Goal: Transaction & Acquisition: Purchase product/service

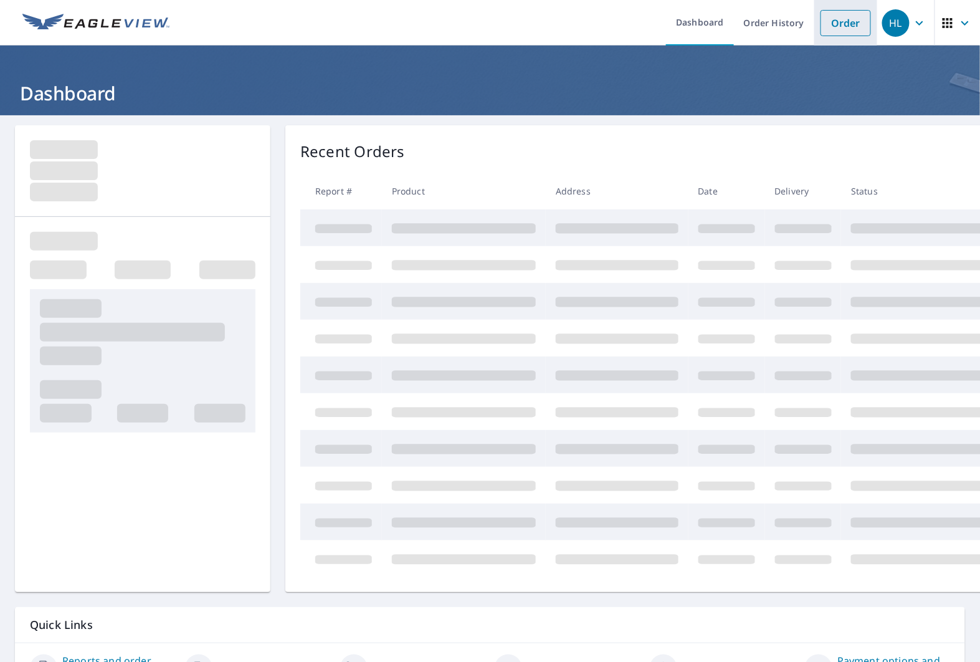
click at [846, 26] on link "Order" at bounding box center [846, 23] width 50 height 26
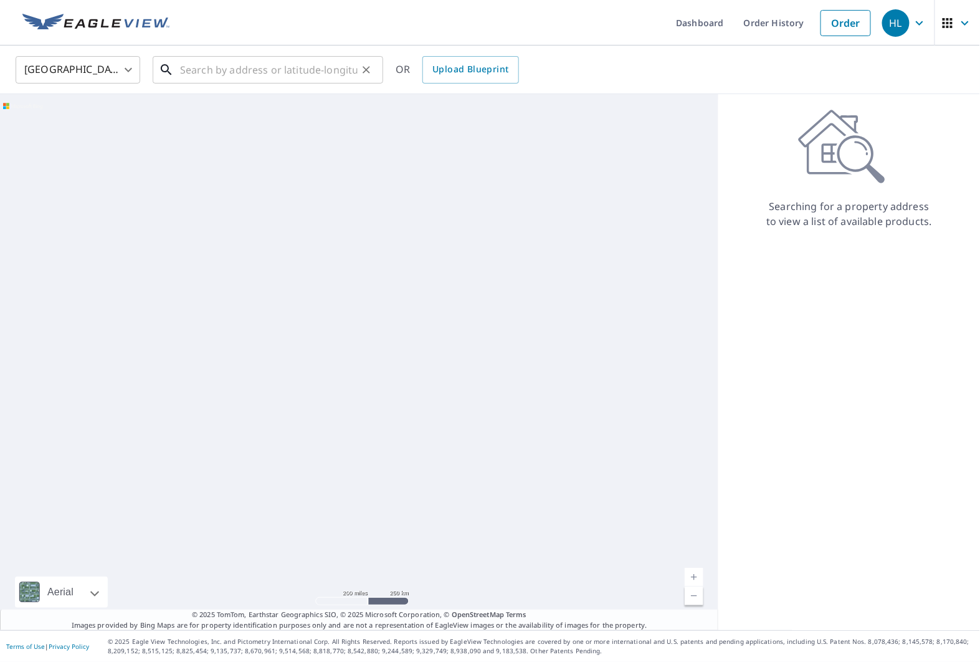
click at [221, 59] on input "text" at bounding box center [269, 69] width 178 height 35
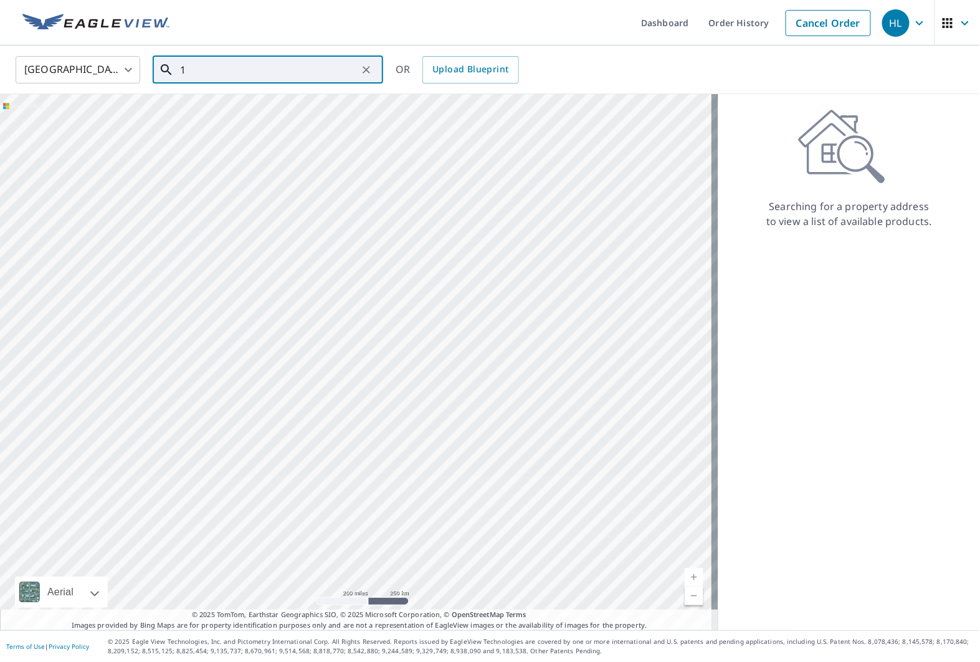
click at [237, 69] on input "1" at bounding box center [269, 69] width 178 height 35
paste input "[STREET_ADDRESS]"
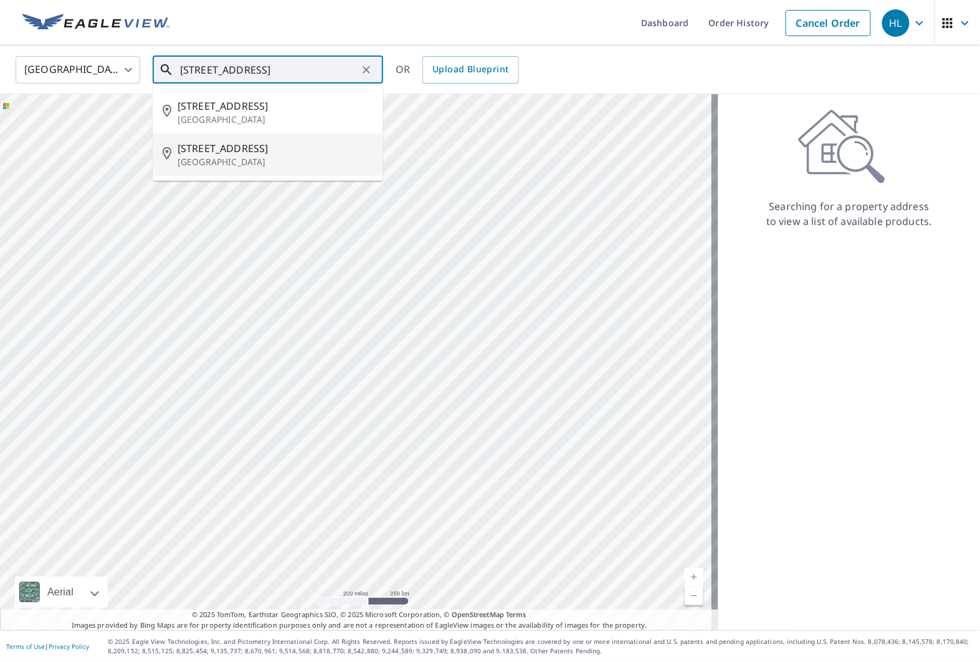
click at [274, 155] on span "[STREET_ADDRESS]" at bounding box center [276, 148] width 196 height 15
type input "[STREET_ADDRESS]"
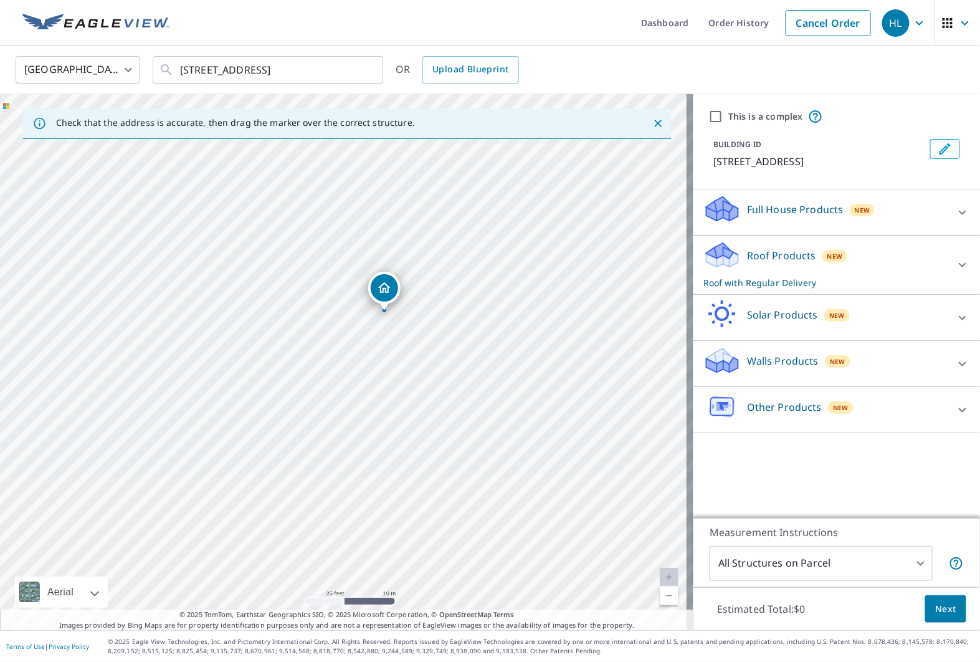
drag, startPoint x: 305, startPoint y: 350, endPoint x: 375, endPoint y: 348, distance: 69.8
click at [375, 348] on div "[STREET_ADDRESS]" at bounding box center [347, 362] width 694 height 536
click at [820, 221] on div "Full House Products New" at bounding box center [826, 212] width 244 height 36
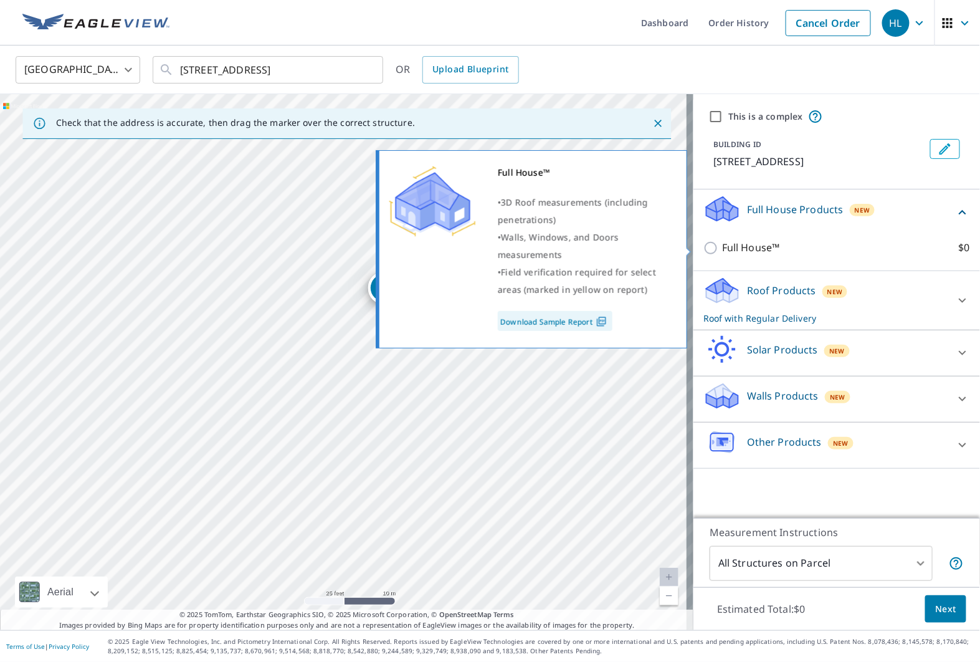
click at [754, 244] on p "Full House™" at bounding box center [751, 248] width 58 height 16
click at [722, 244] on input "Full House™ $0" at bounding box center [713, 248] width 19 height 15
checkbox input "true"
checkbox input "false"
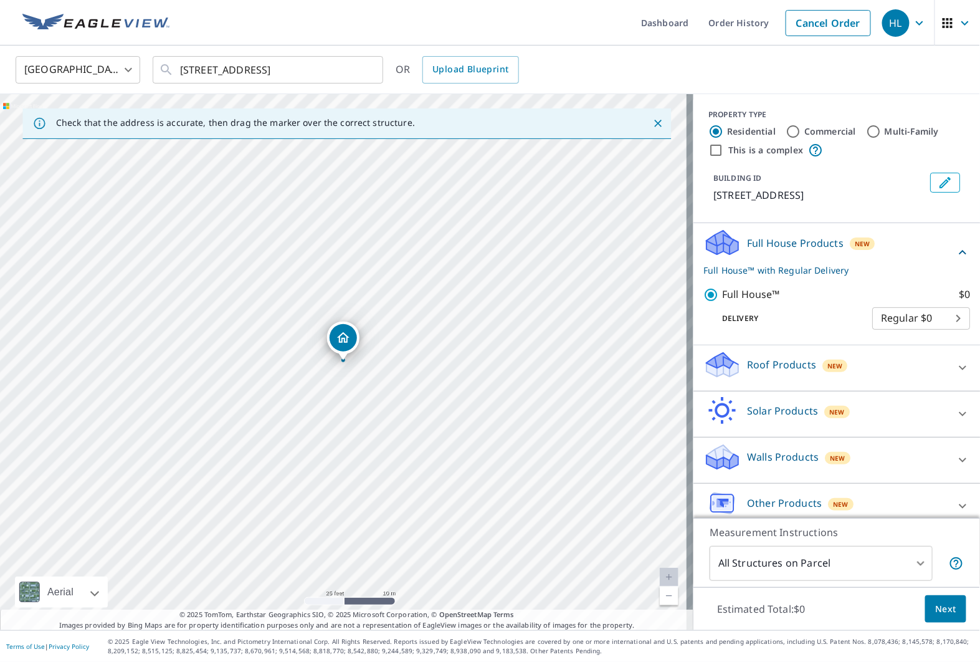
click at [947, 610] on span "Next" at bounding box center [945, 609] width 21 height 16
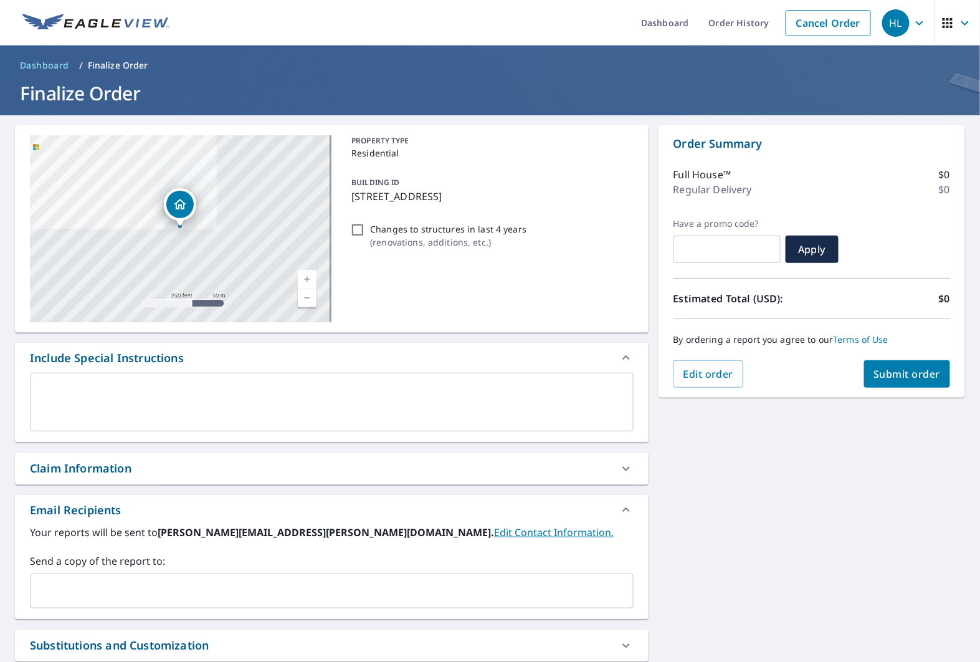
click at [712, 248] on input "text" at bounding box center [727, 249] width 107 height 35
paste input "[STREET_ADDRESS]"
checkbox input "true"
type input "[STREET_ADDRESS]"
checkbox input "true"
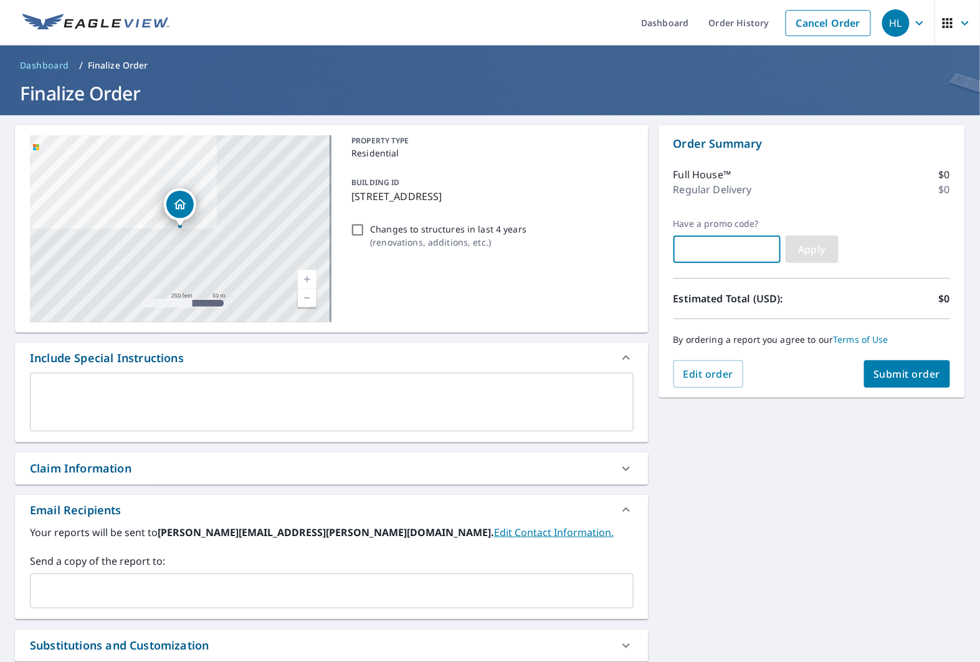
paste input "BD73-MY2J6-DSP9B"
checkbox input "true"
type input "BD73-MY2J6-DSP9B"
click at [803, 256] on button "Apply" at bounding box center [812, 249] width 53 height 27
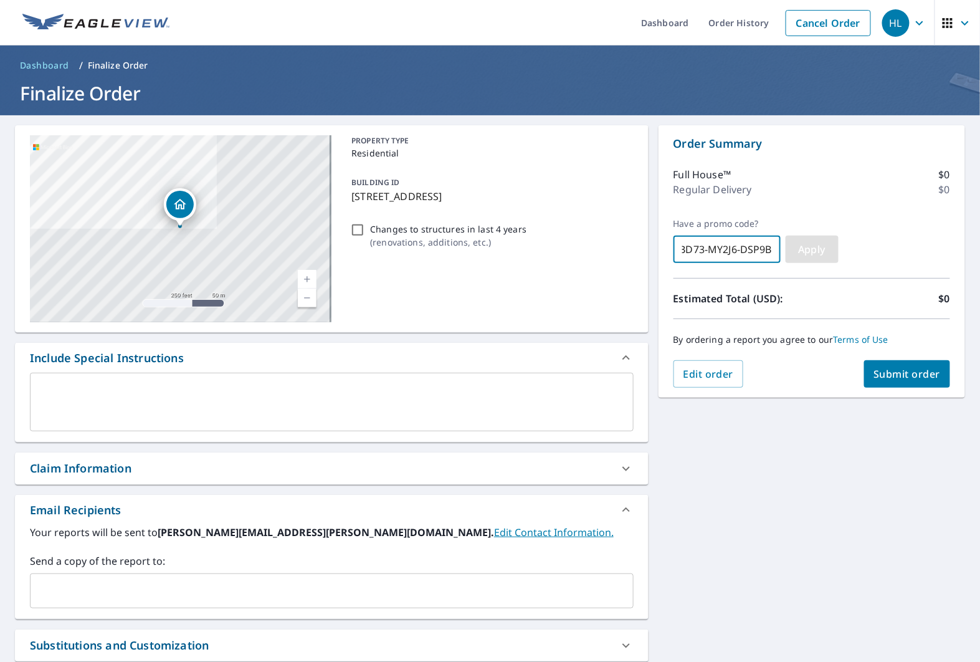
scroll to position [0, 0]
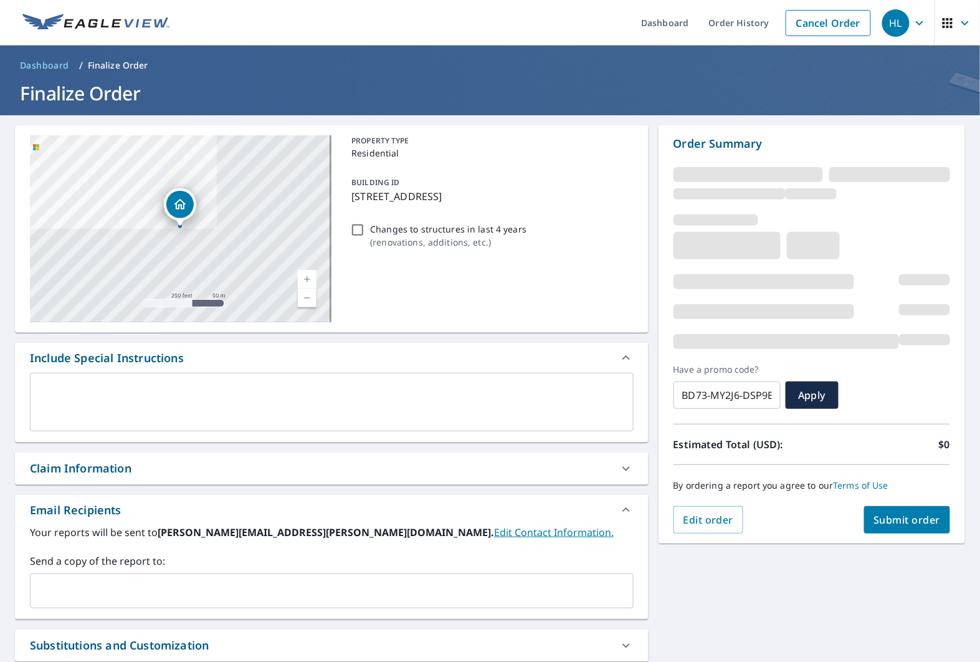
checkbox input "true"
